Goal: Transaction & Acquisition: Download file/media

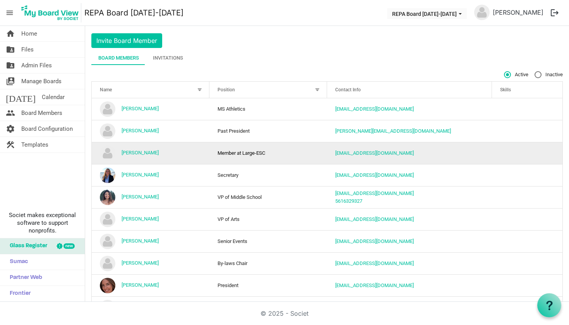
scroll to position [20, 0]
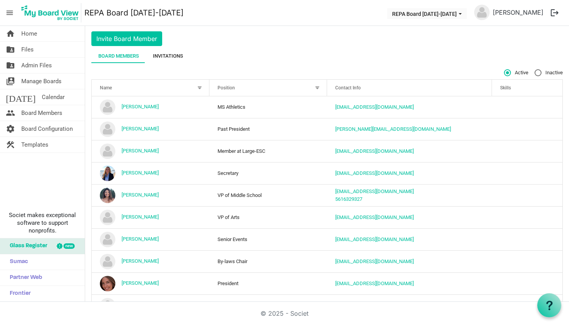
click at [173, 58] on div "Invitations" at bounding box center [168, 56] width 30 height 8
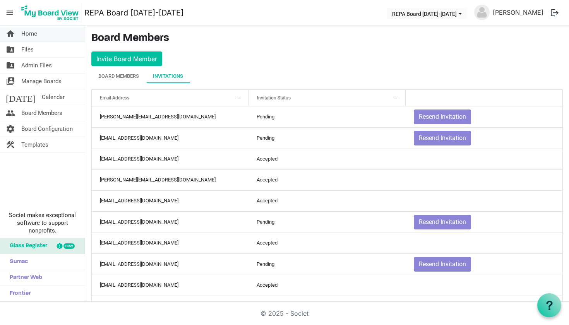
scroll to position [0, 0]
click at [36, 34] on span "Home" at bounding box center [29, 33] width 16 height 15
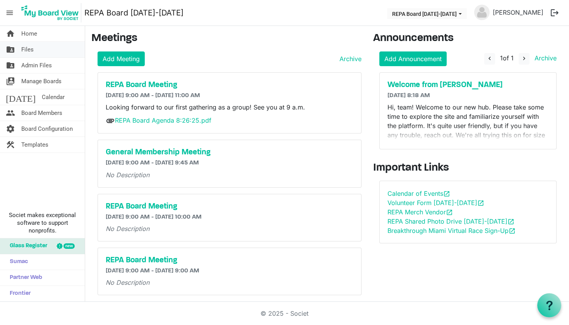
click at [37, 49] on link "folder_shared Files" at bounding box center [42, 49] width 85 height 15
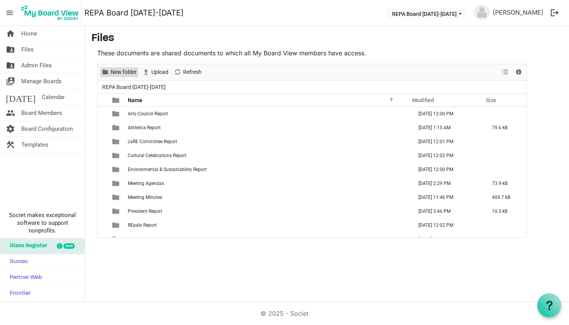
click at [128, 69] on span "New folder" at bounding box center [123, 72] width 27 height 10
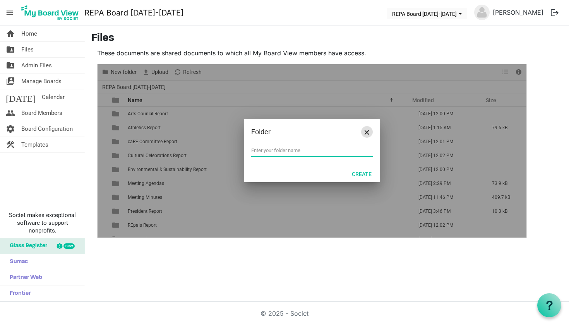
click at [367, 132] on span "Close" at bounding box center [367, 132] width 5 height 5
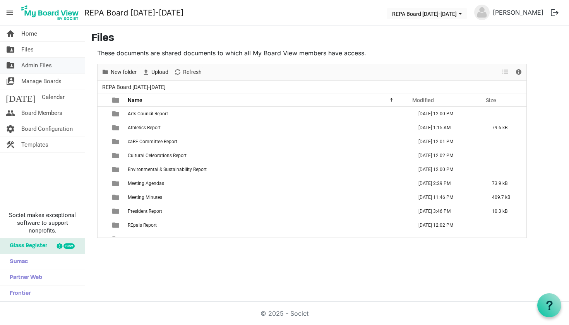
click at [33, 64] on span "Admin Files" at bounding box center [36, 65] width 31 height 15
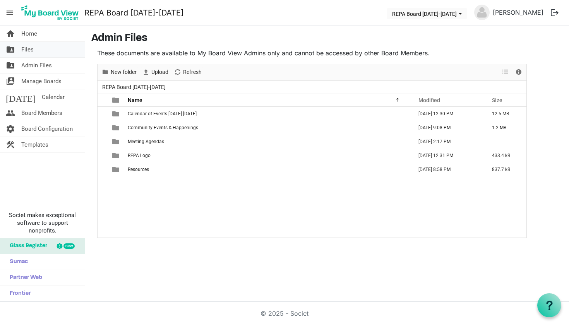
click at [34, 51] on link "folder_shared Files" at bounding box center [42, 49] width 85 height 15
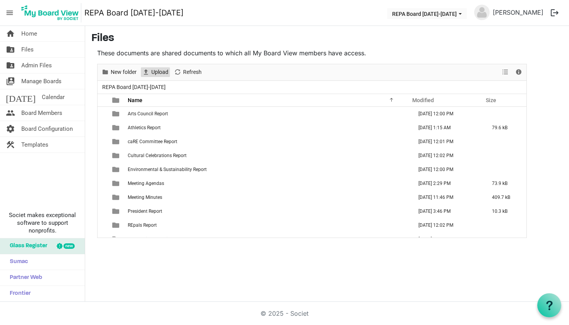
click at [155, 74] on span "Upload" at bounding box center [160, 72] width 19 height 10
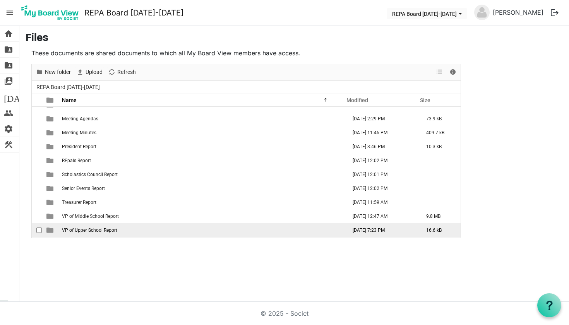
click at [266, 230] on td "VP of Upper School Report" at bounding box center [202, 230] width 285 height 14
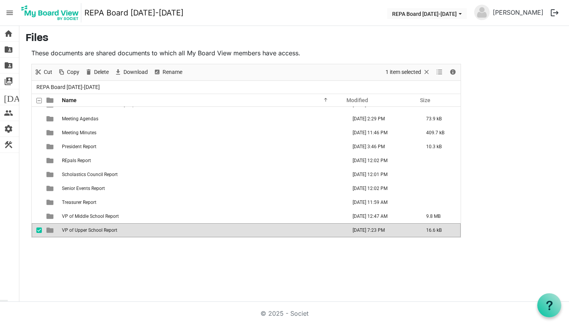
click at [266, 230] on td "VP of Upper School Report" at bounding box center [202, 230] width 285 height 14
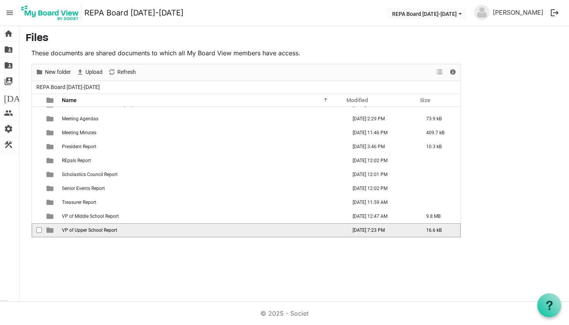
click at [266, 230] on td "VP of Upper School Report" at bounding box center [202, 230] width 285 height 14
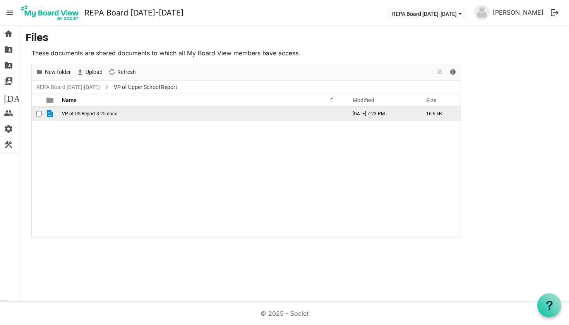
click at [283, 116] on td "VP of US Report 8-25.docx" at bounding box center [202, 114] width 285 height 14
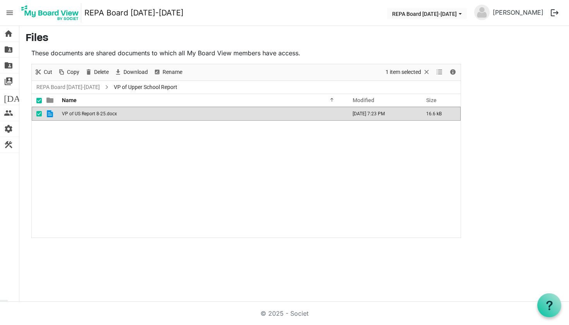
click at [282, 115] on td "VP of US Report 8-25.docx" at bounding box center [202, 114] width 285 height 14
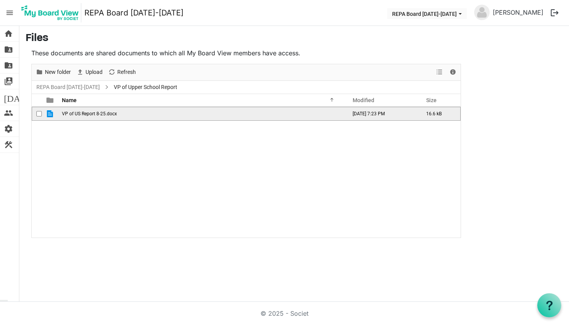
click at [282, 115] on td "VP of US Report 8-25.docx" at bounding box center [202, 114] width 285 height 14
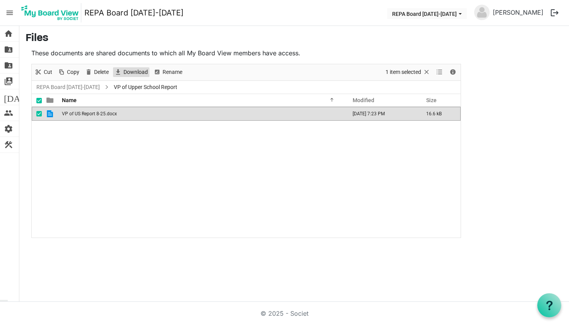
click at [143, 74] on span "Download" at bounding box center [136, 72] width 26 height 10
click at [138, 114] on td "VP of US Report 8-25.docx" at bounding box center [202, 114] width 285 height 14
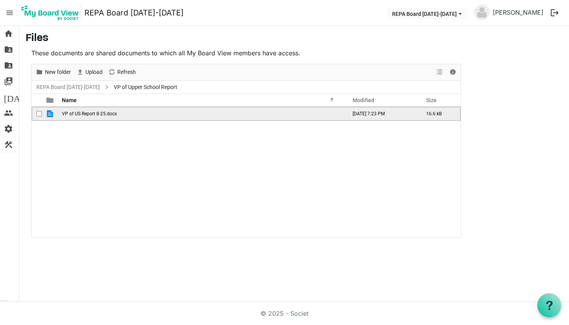
click at [138, 114] on td "VP of US Report 8-25.docx" at bounding box center [202, 114] width 285 height 14
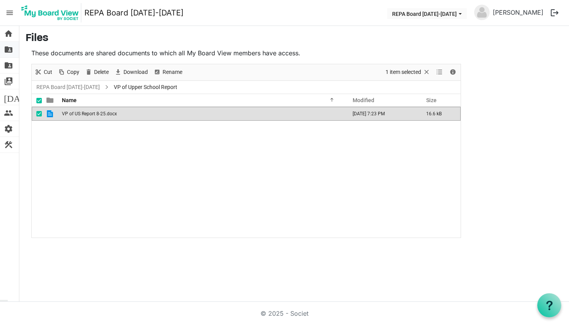
click at [11, 50] on span "folder_shared" at bounding box center [8, 49] width 9 height 15
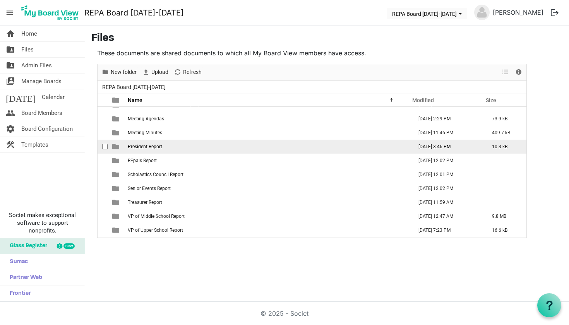
scroll to position [65, 0]
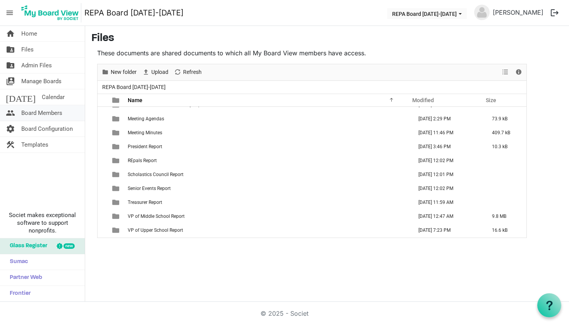
click at [48, 114] on span "Board Members" at bounding box center [41, 112] width 41 height 15
